Goal: Answer question/provide support

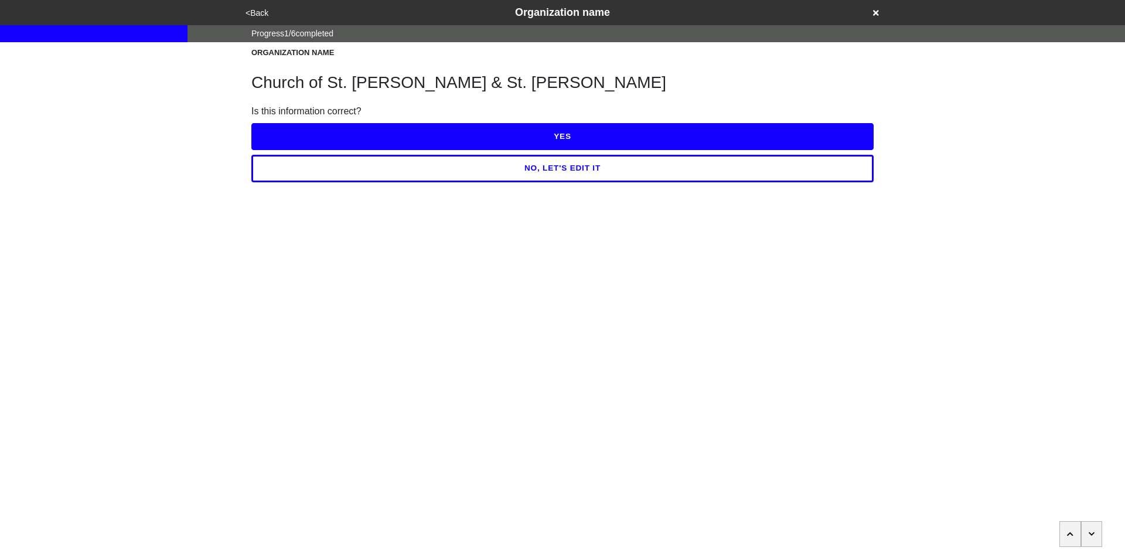
click at [253, 15] on button "<Back" at bounding box center [257, 12] width 30 height 13
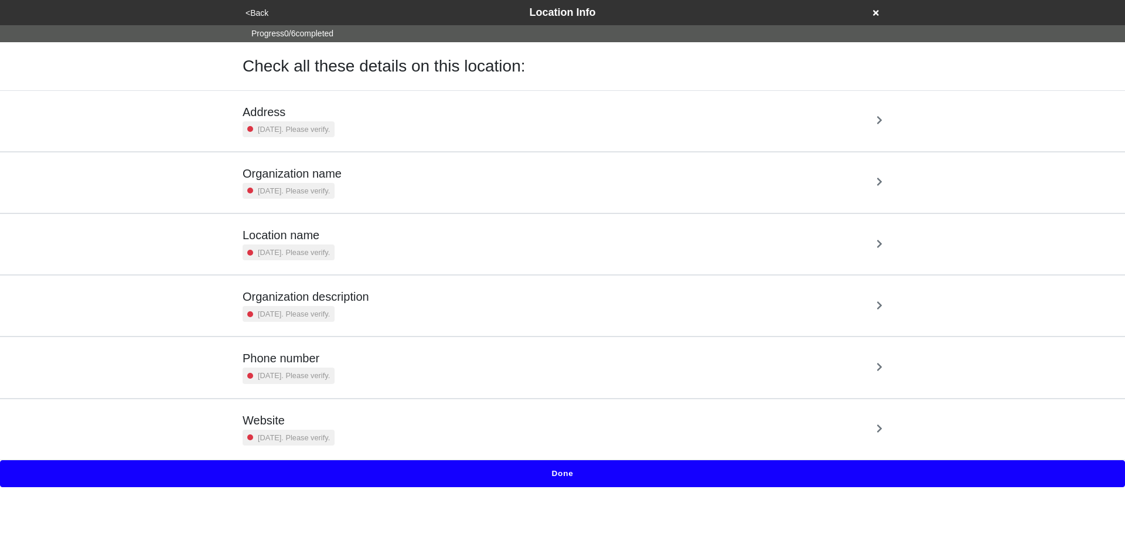
click at [659, 135] on div "Address 2 years ago. Please verify." at bounding box center [563, 121] width 640 height 32
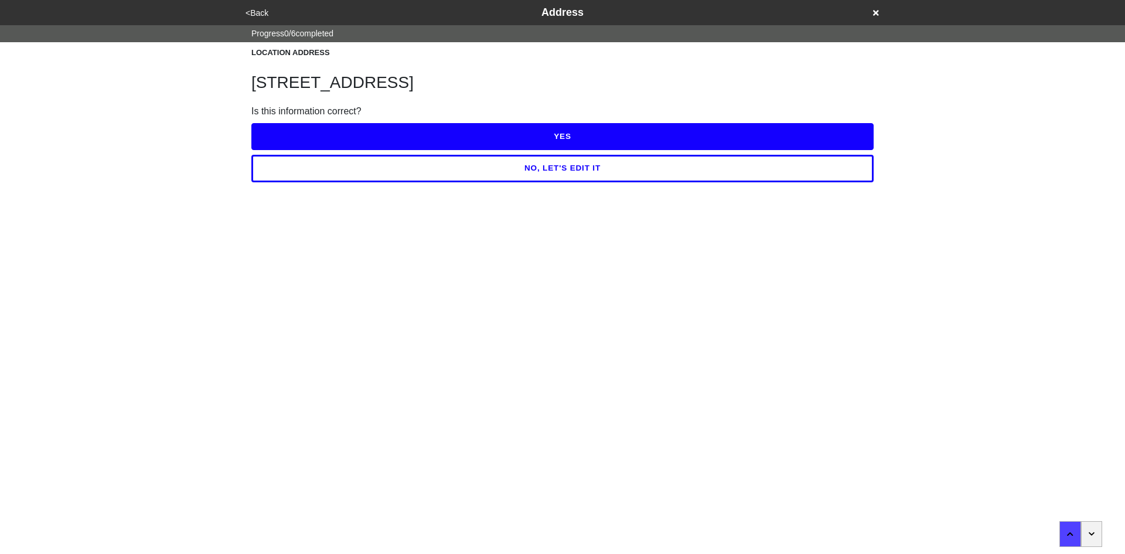
click at [323, 145] on button "YES" at bounding box center [562, 136] width 622 height 27
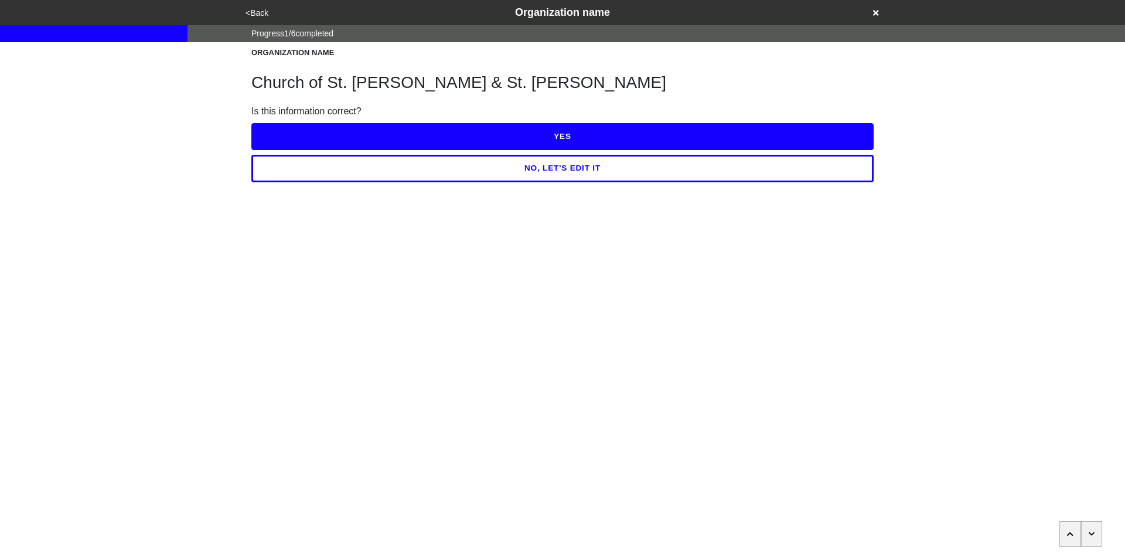
click at [260, 9] on button "<Back" at bounding box center [257, 12] width 30 height 13
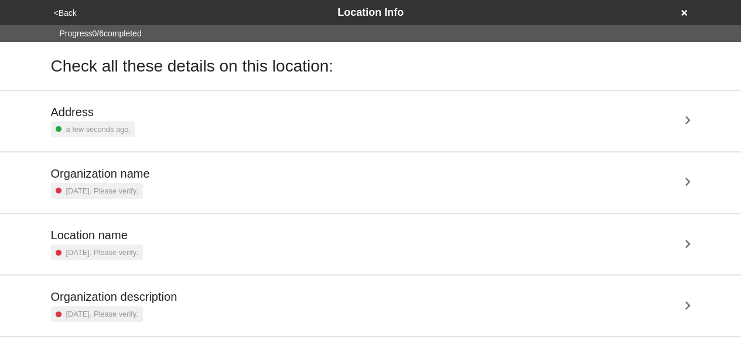
drag, startPoint x: 681, startPoint y: 12, endPoint x: 647, endPoint y: -29, distance: 53.6
click at [647, 0] on html "<Back Location Info Progress 0 / 6 completed Check all these details on this lo…" at bounding box center [370, 243] width 741 height 487
